Goal: Communication & Community: Answer question/provide support

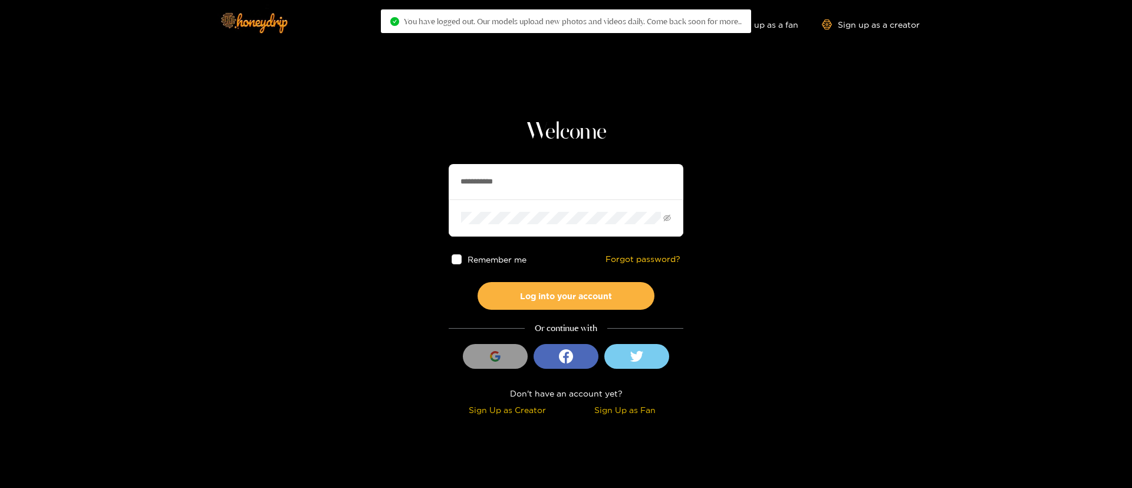
click at [541, 173] on input "**********" at bounding box center [566, 181] width 235 height 35
drag, startPoint x: 0, startPoint y: 0, endPoint x: 541, endPoint y: 173, distance: 567.6
click at [541, 173] on input "**********" at bounding box center [566, 181] width 236 height 35
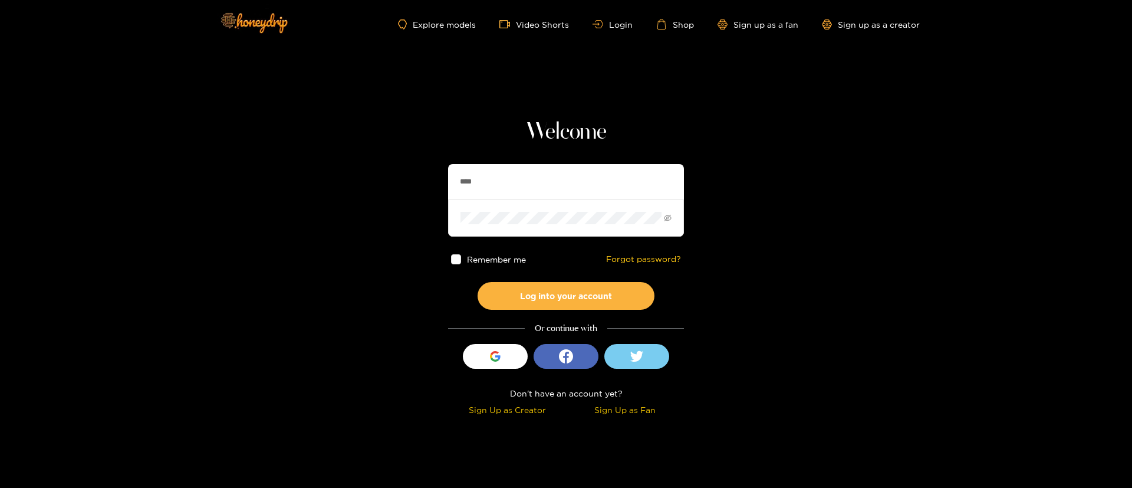
type input "**********"
click at [580, 287] on button "Log into your account" at bounding box center [566, 296] width 177 height 28
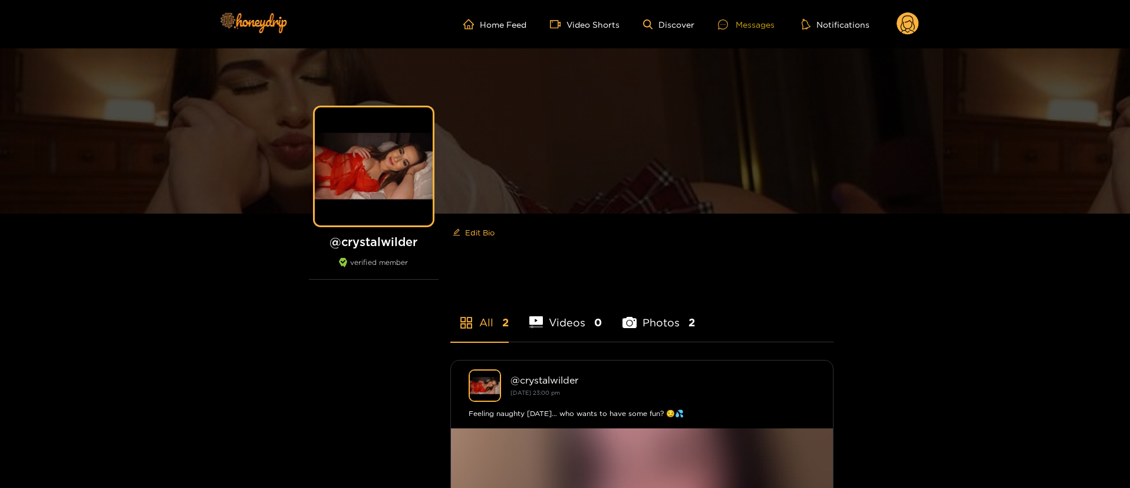
click at [768, 24] on div "Messages" at bounding box center [746, 25] width 57 height 14
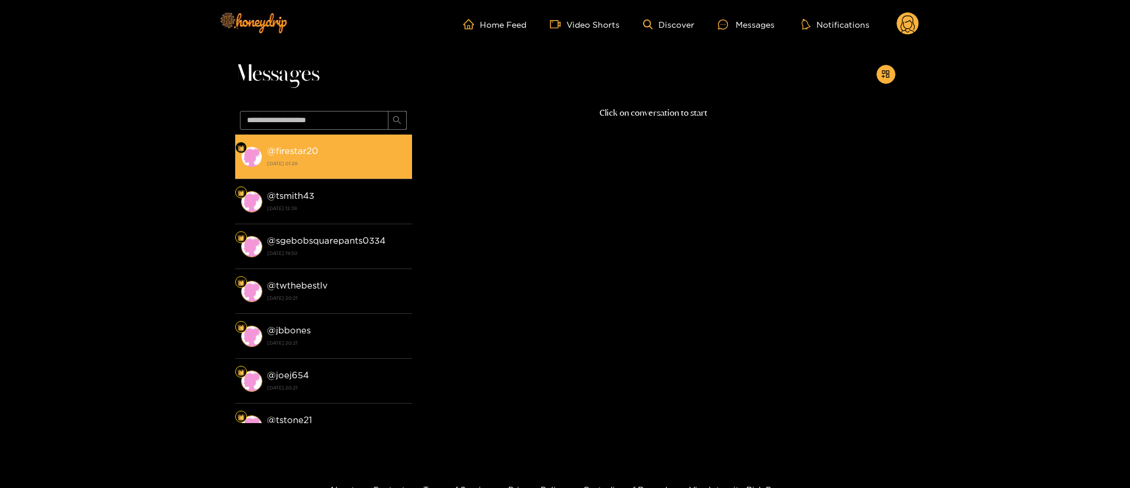
click at [346, 167] on strong "[DATE] 01:28" at bounding box center [336, 163] width 139 height 11
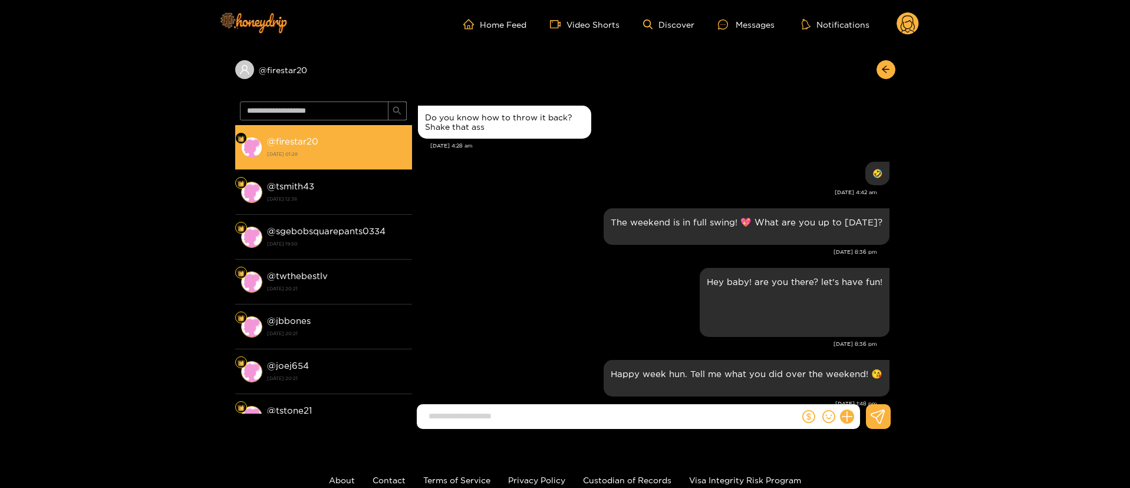
scroll to position [1330, 0]
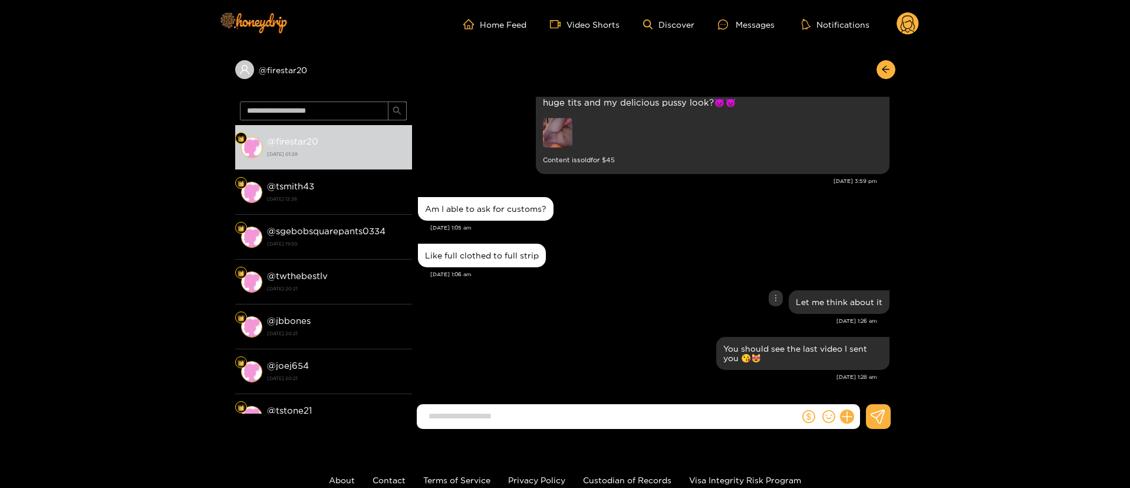
click at [595, 307] on div "Let me think about it" at bounding box center [654, 301] width 472 height 29
click at [633, 419] on input at bounding box center [611, 415] width 377 height 19
click at [636, 228] on div "[DATE] 1:05 am" at bounding box center [659, 227] width 459 height 8
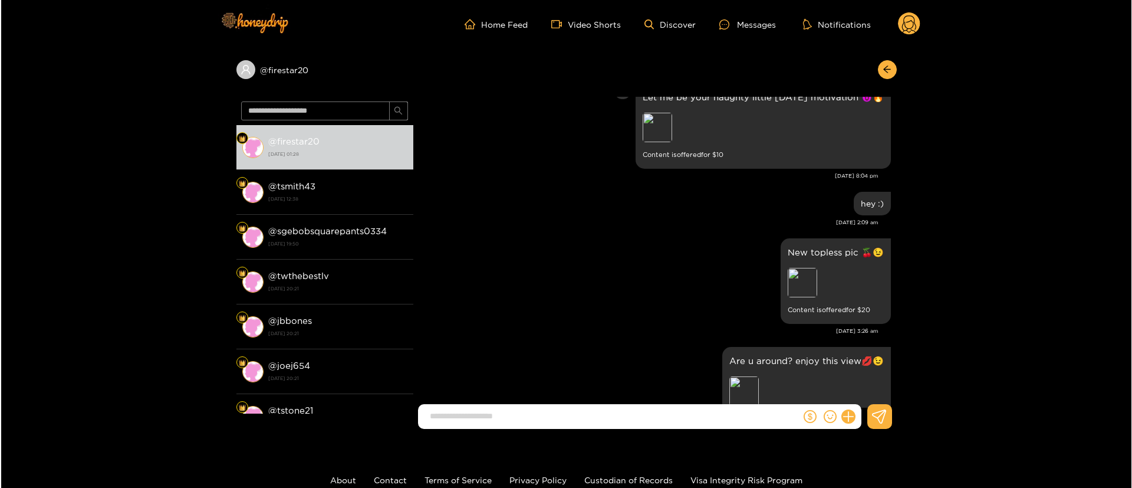
scroll to position [1504, 0]
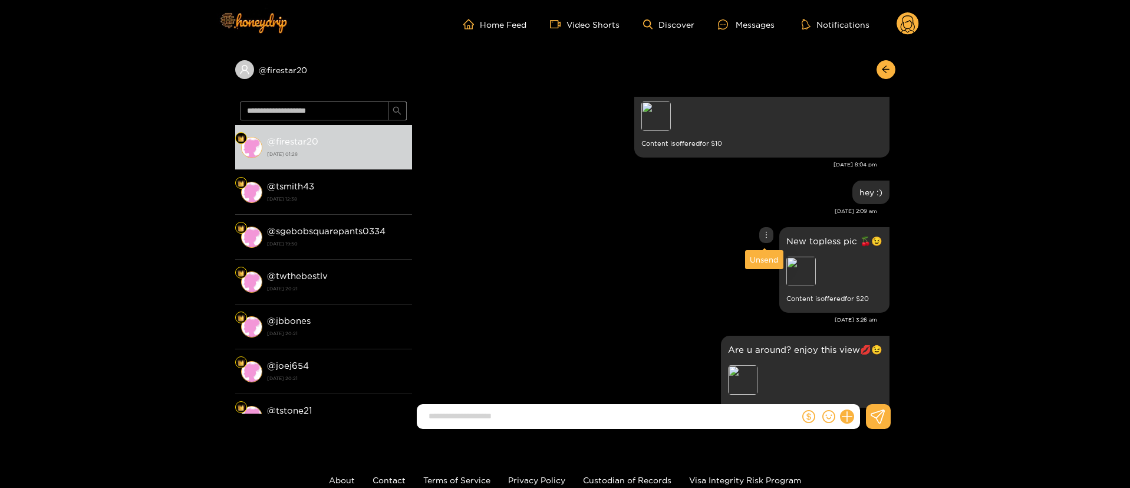
click at [766, 238] on icon "more" at bounding box center [766, 235] width 8 height 8
click at [761, 262] on div "Unsend" at bounding box center [764, 260] width 29 height 12
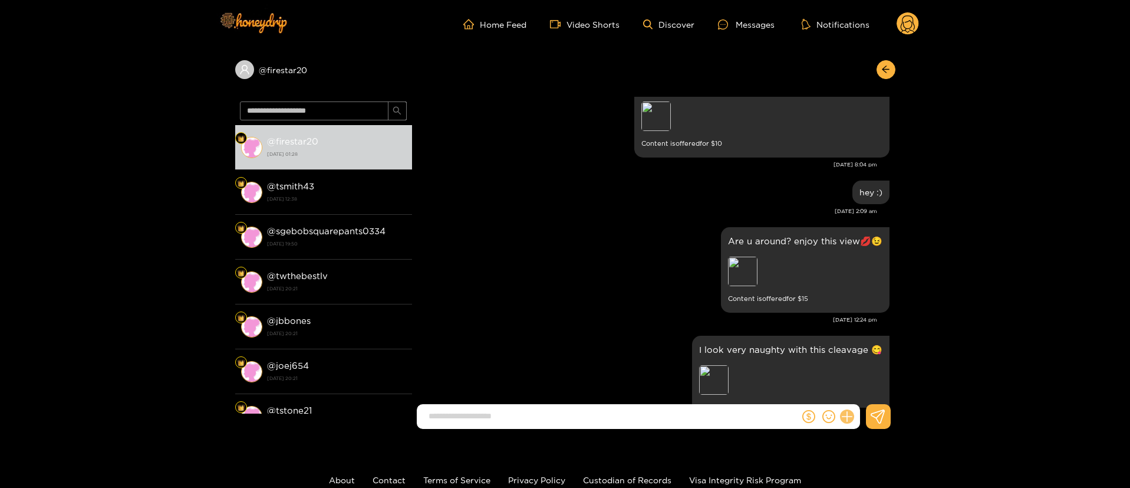
click at [844, 411] on button at bounding box center [847, 416] width 20 height 20
click at [865, 380] on button at bounding box center [868, 387] width 41 height 27
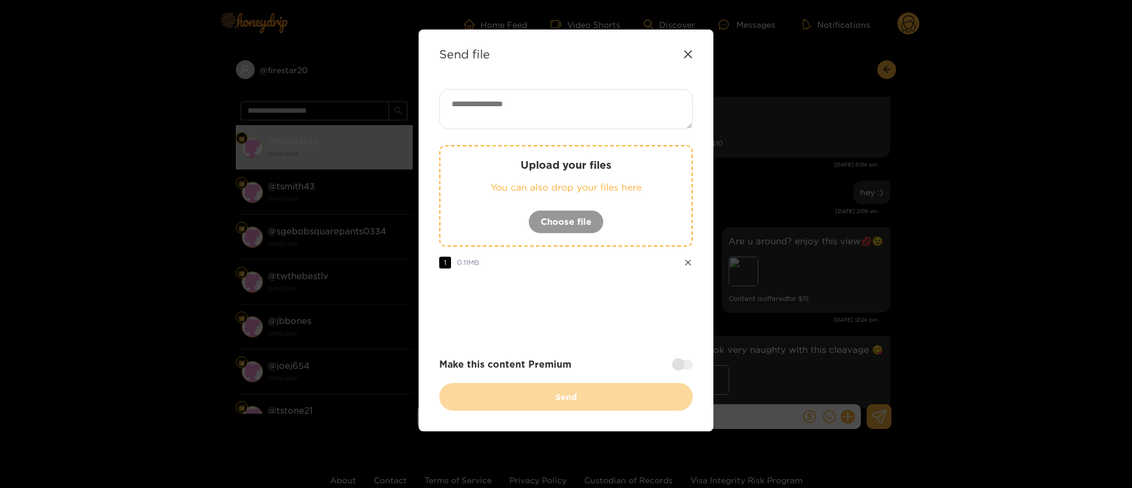
click at [614, 97] on textarea at bounding box center [566, 109] width 254 height 40
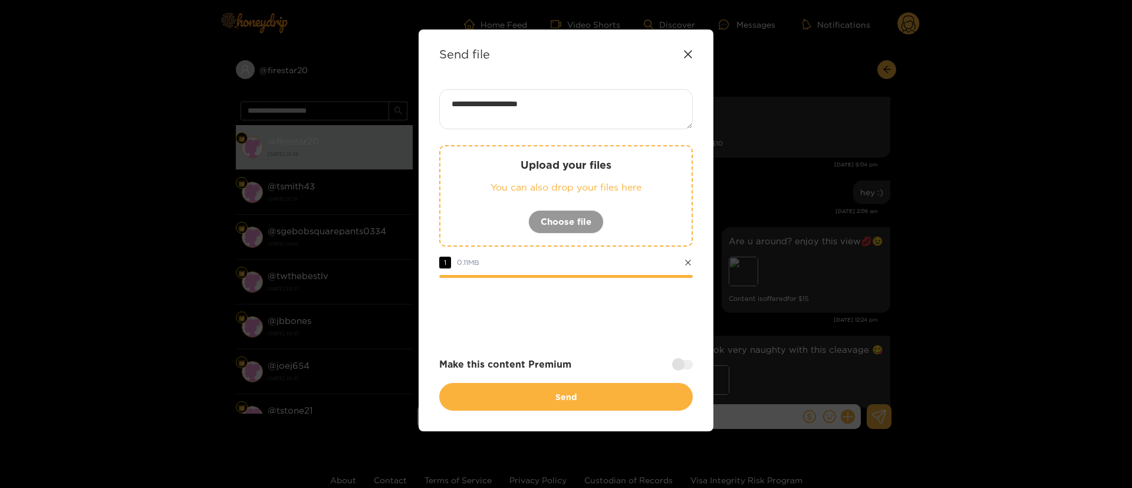
paste textarea "***"
paste textarea "**"
type textarea "**********"
click at [679, 362] on div at bounding box center [682, 364] width 21 height 9
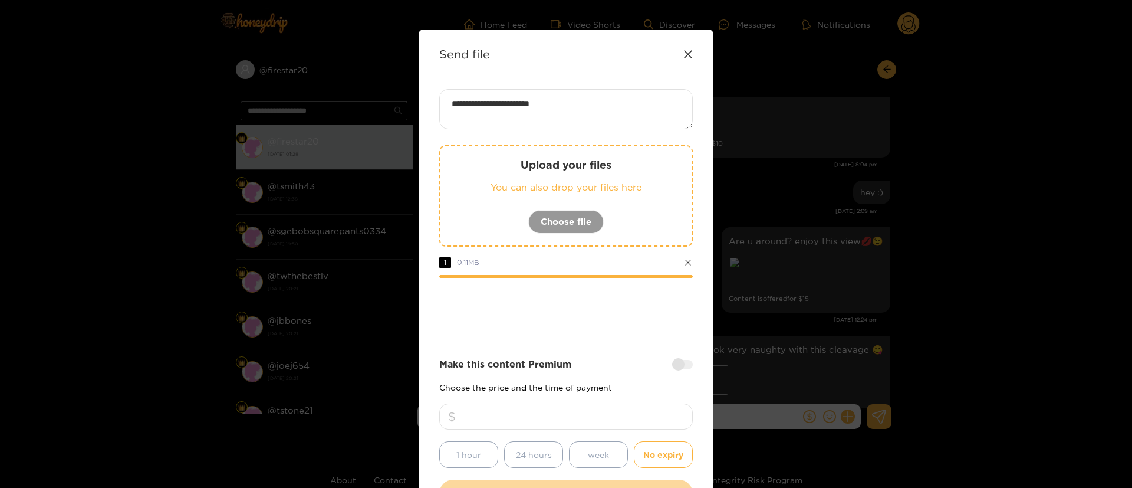
click at [631, 407] on input "number" at bounding box center [566, 416] width 254 height 26
type input "**"
click at [599, 307] on div at bounding box center [566, 310] width 254 height 47
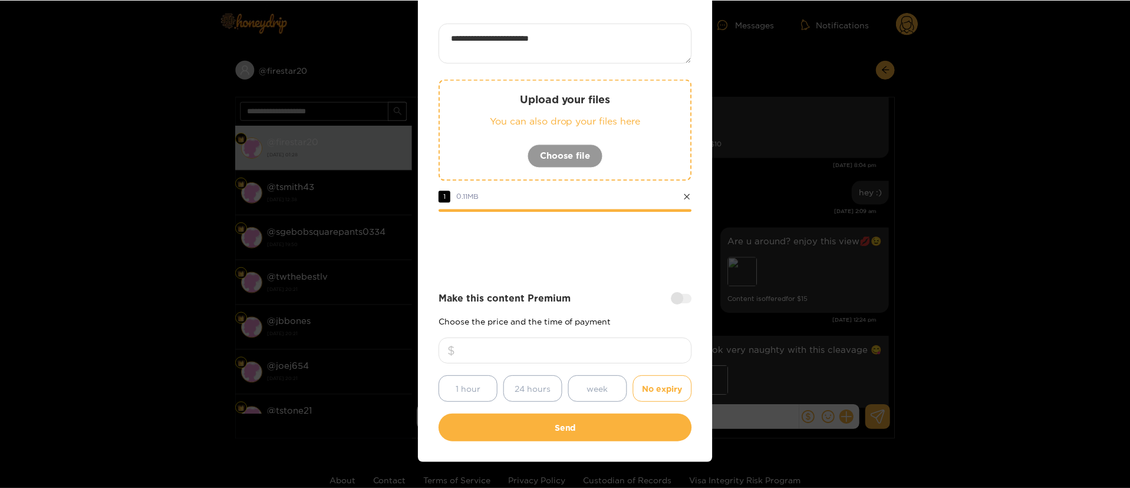
scroll to position [87, 0]
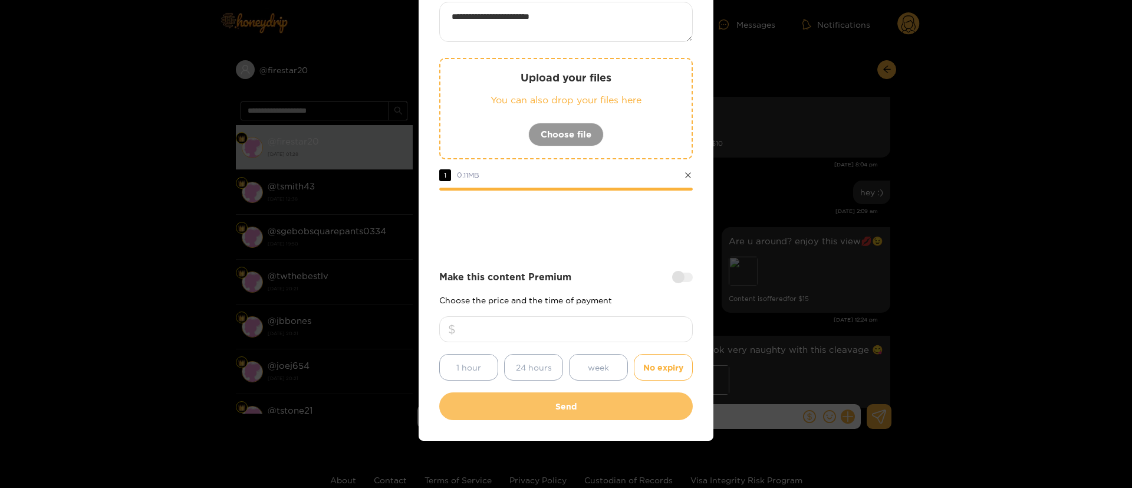
click at [541, 419] on button "Send" at bounding box center [566, 406] width 254 height 28
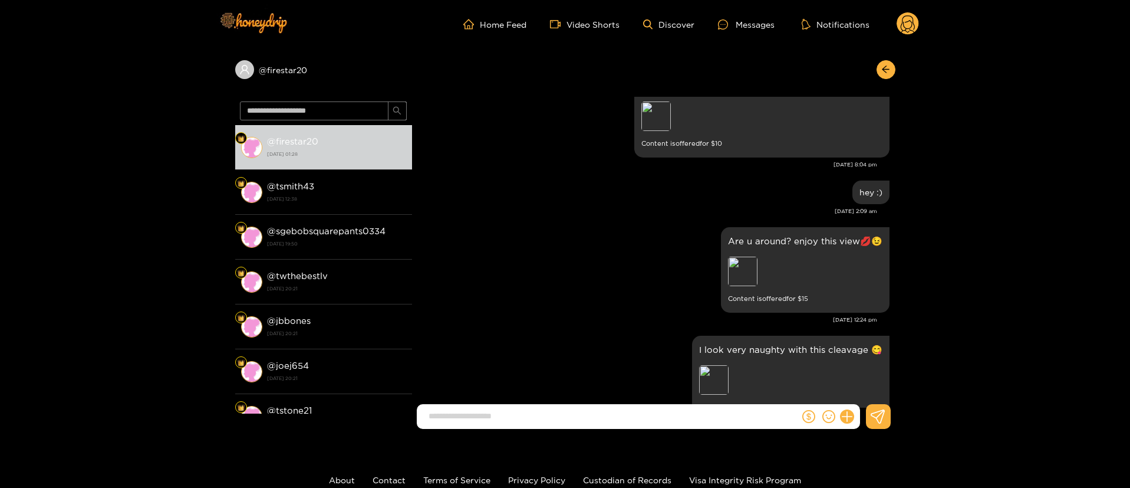
scroll to position [18, 0]
drag, startPoint x: 466, startPoint y: 299, endPoint x: 459, endPoint y: 297, distance: 7.3
click at [465, 299] on div "Are u around? enjoy this view💋😉 Preview Content is offered for $ 15" at bounding box center [654, 269] width 472 height 91
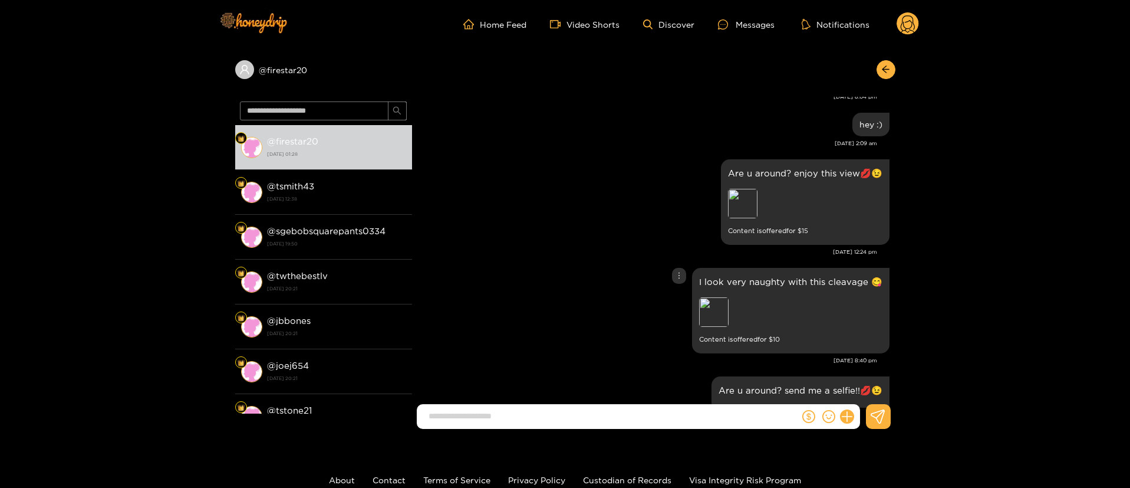
scroll to position [1592, 0]
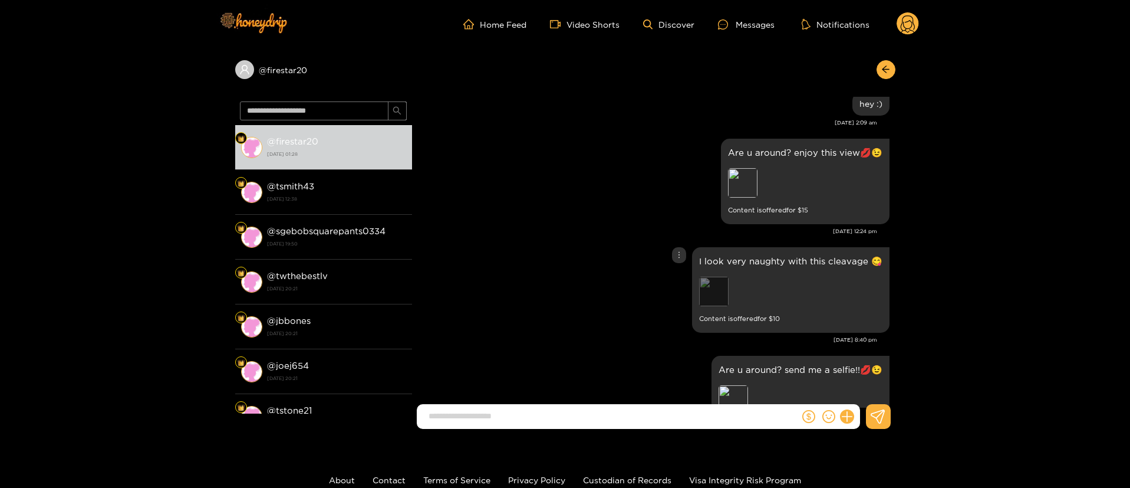
click at [720, 290] on div "Preview" at bounding box center [713, 291] width 29 height 29
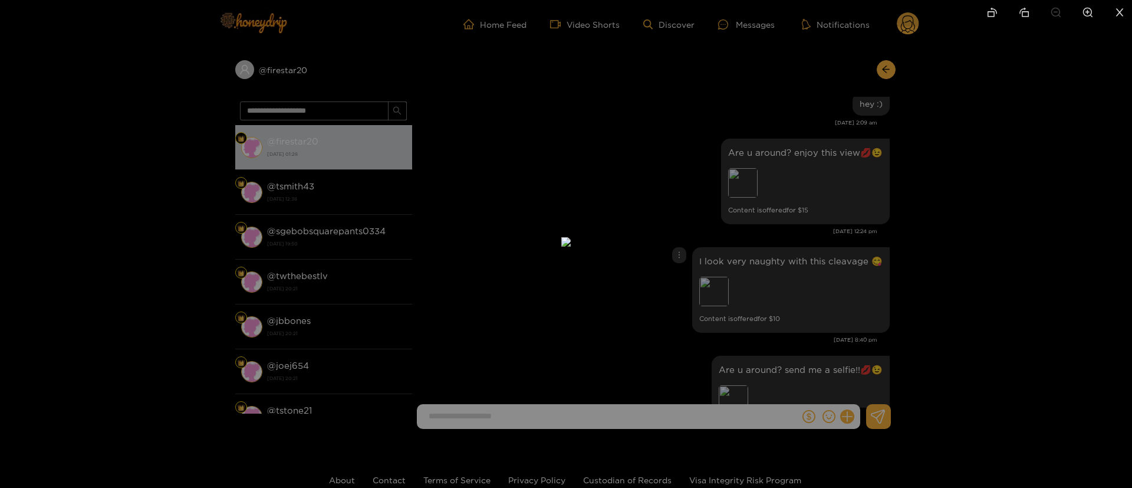
click at [828, 213] on div at bounding box center [566, 244] width 1132 height 488
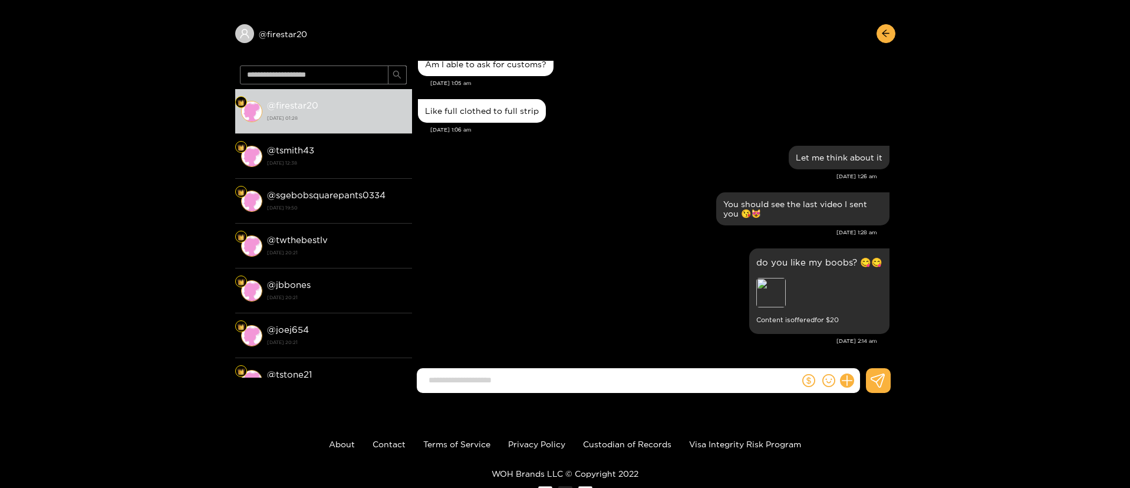
scroll to position [0, 0]
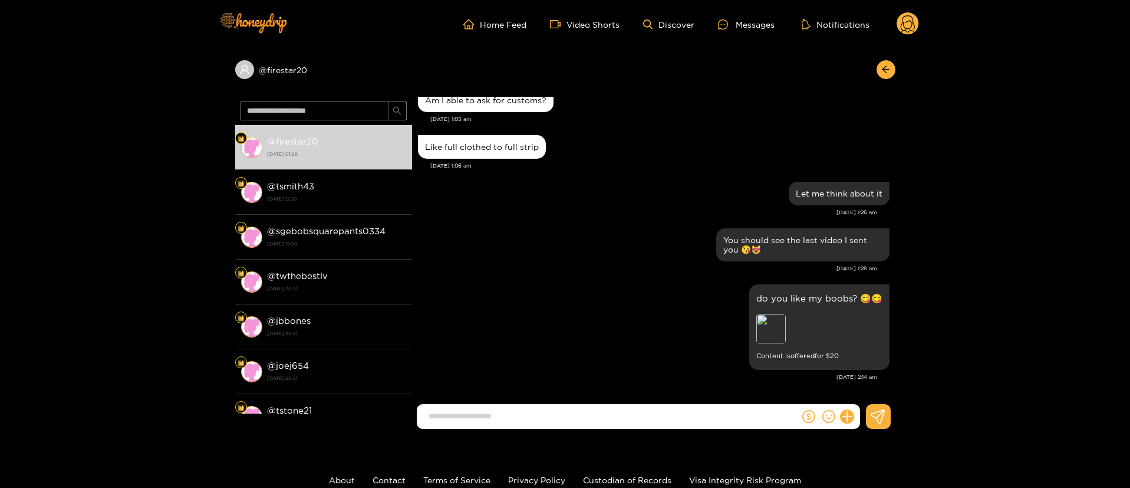
click at [891, 21] on ul "Home Feed Video Shorts Discover Messages Notifications" at bounding box center [691, 24] width 456 height 24
click at [910, 16] on icon at bounding box center [908, 25] width 14 height 21
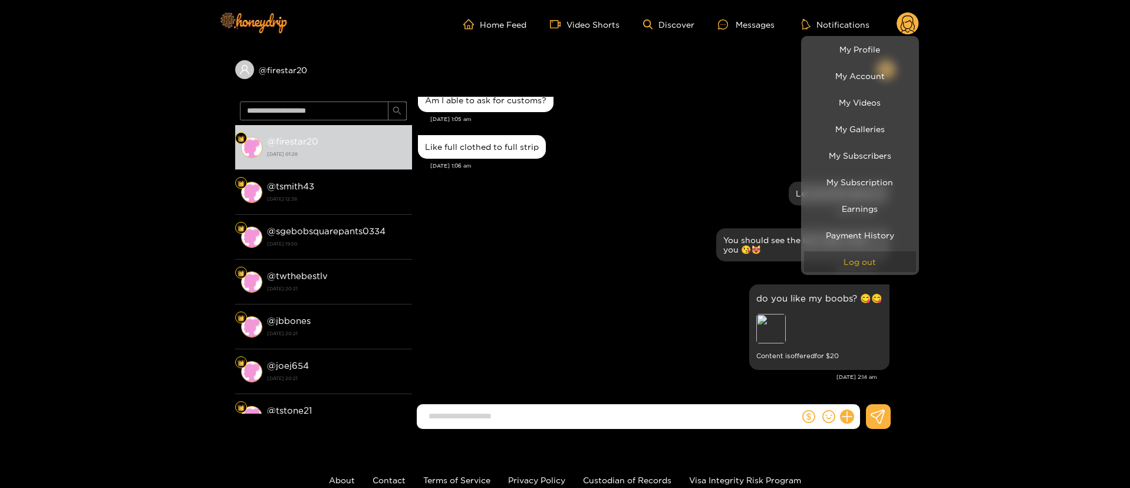
drag, startPoint x: 886, startPoint y: 263, endPoint x: 879, endPoint y: 260, distance: 7.1
click at [886, 263] on button "Log out" at bounding box center [860, 261] width 112 height 21
